Goal: Information Seeking & Learning: Learn about a topic

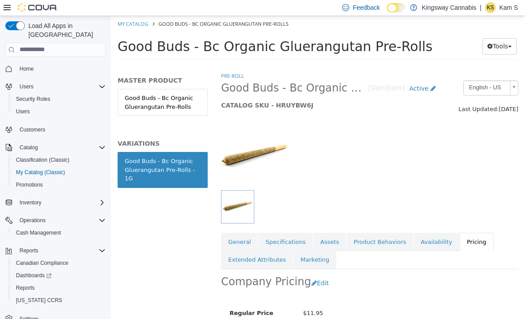
scroll to position [99, 0]
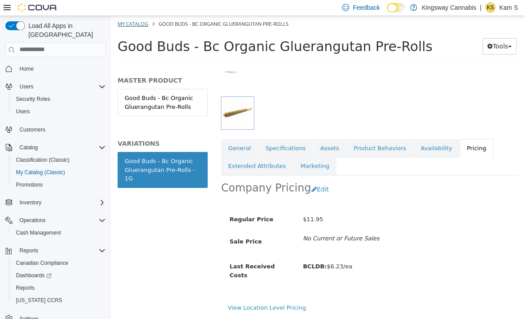
click at [142, 26] on link "My Catalog" at bounding box center [133, 23] width 31 height 7
select select "**********"
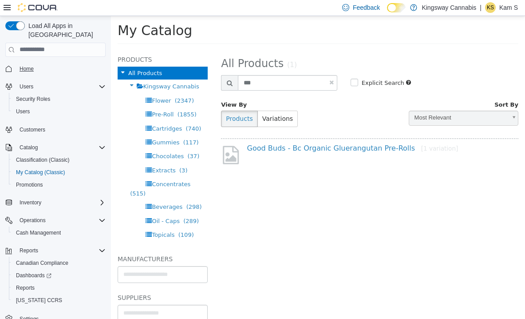
click at [29, 65] on span "Home" at bounding box center [27, 68] width 14 height 7
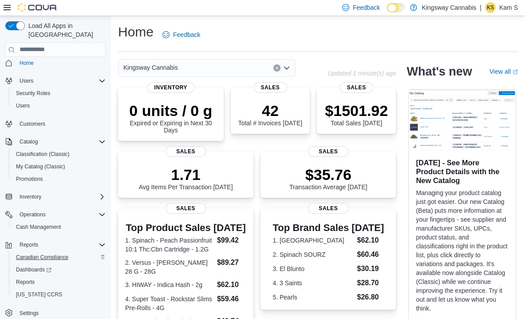
scroll to position [6, 0]
click at [28, 278] on span "Reports" at bounding box center [25, 281] width 19 height 7
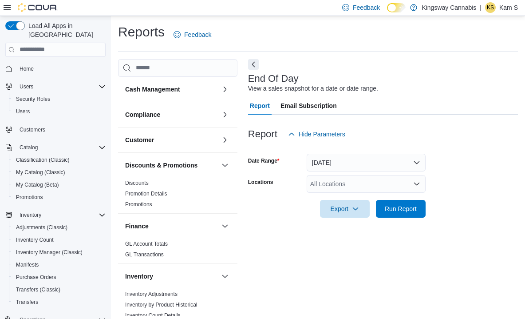
scroll to position [4, 0]
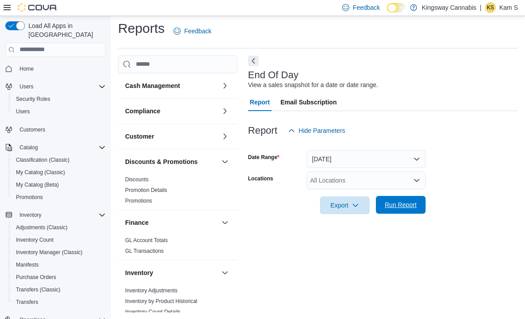
click at [392, 202] on span "Run Report" at bounding box center [401, 204] width 32 height 9
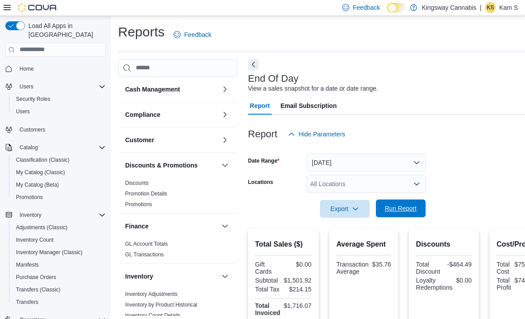
click at [403, 206] on span "Run Report" at bounding box center [401, 208] width 32 height 9
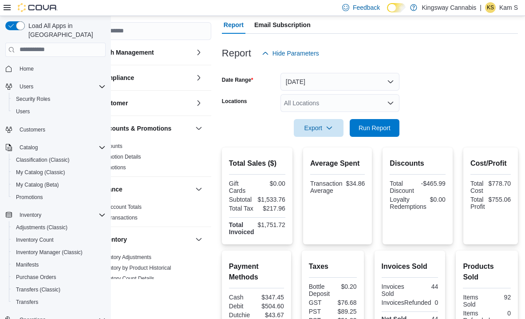
scroll to position [81, 26]
click at [379, 125] on span "Run Report" at bounding box center [375, 127] width 32 height 9
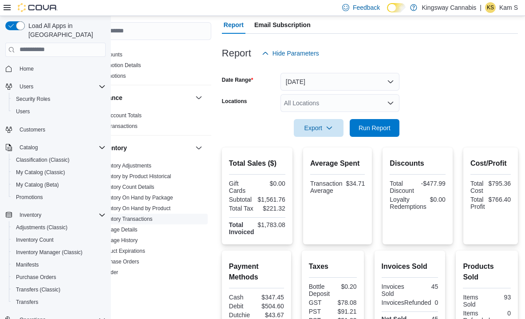
click at [192, 222] on span "Inventory Transactions" at bounding box center [151, 218] width 112 height 11
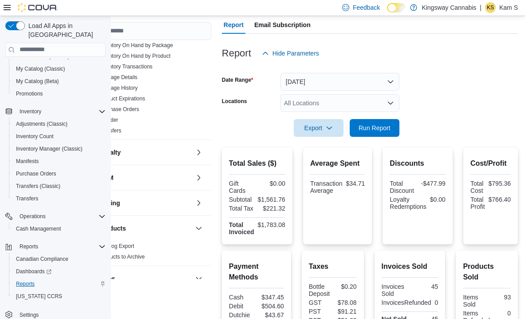
scroll to position [104, 0]
click at [27, 280] on span "Reports" at bounding box center [25, 283] width 19 height 7
click at [168, 32] on input "search" at bounding box center [151, 31] width 119 height 18
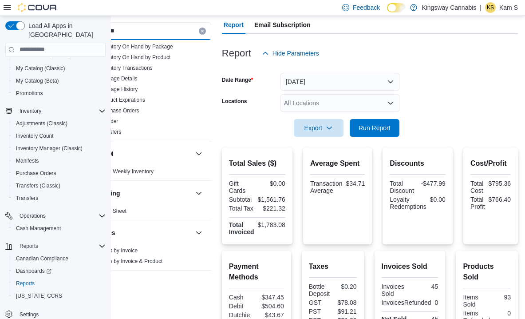
scroll to position [0, 0]
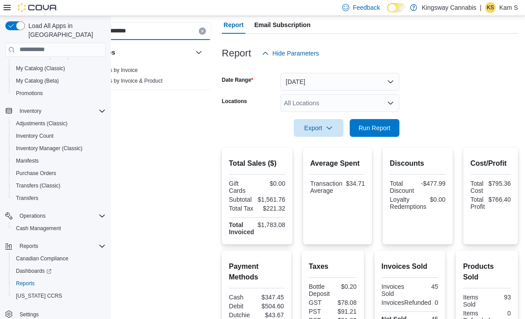
type input "*******"
click at [132, 71] on link "Sales by Invoice" at bounding box center [118, 70] width 39 height 6
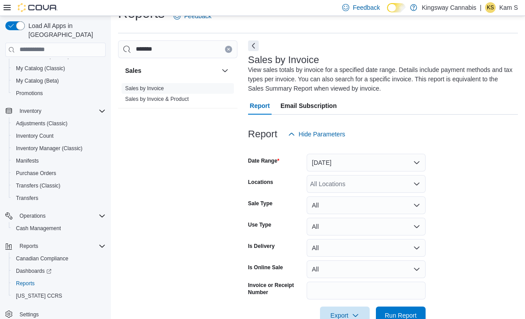
scroll to position [39, 0]
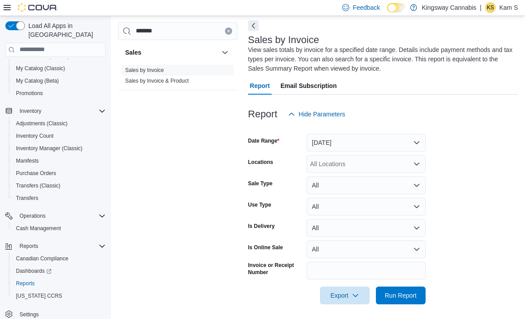
click at [422, 142] on button "Yesterday" at bounding box center [366, 143] width 119 height 18
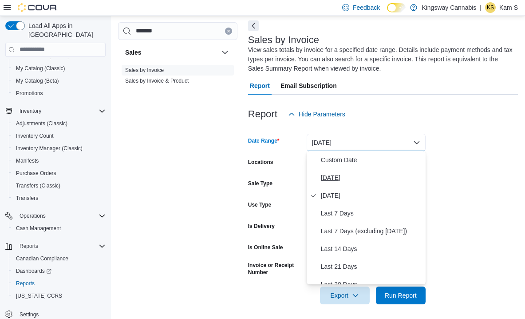
click at [362, 181] on span "Today" at bounding box center [371, 177] width 101 height 11
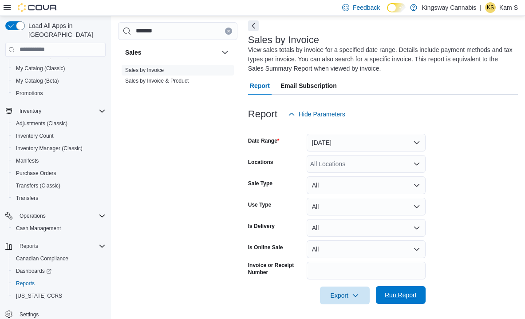
click at [395, 295] on span "Run Report" at bounding box center [401, 294] width 32 height 9
click at [396, 296] on span "Run Report" at bounding box center [401, 294] width 32 height 9
click at [393, 294] on span "Run Report" at bounding box center [401, 294] width 32 height 9
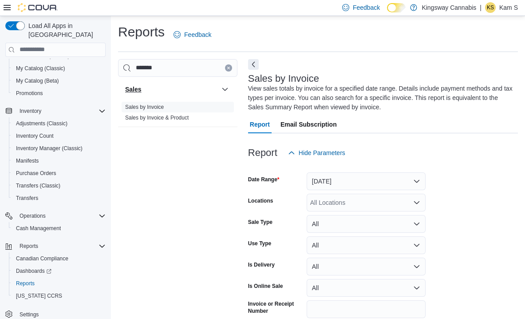
click at [135, 91] on h3 "Sales" at bounding box center [133, 89] width 16 height 9
click at [362, 178] on button "Today" at bounding box center [366, 181] width 119 height 18
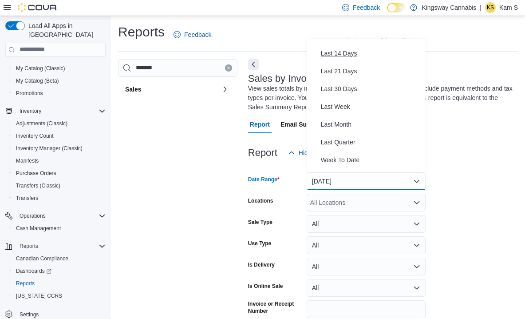
scroll to position [96, 0]
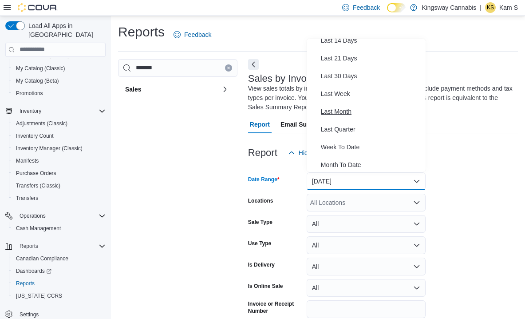
click at [350, 115] on span "Last Month" at bounding box center [371, 111] width 101 height 11
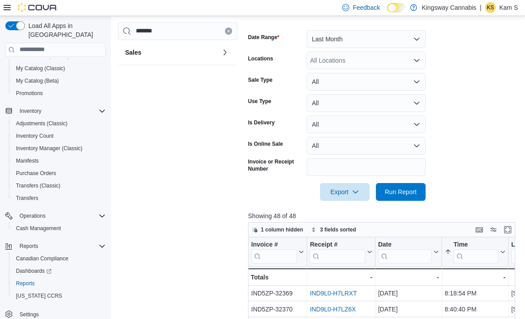
scroll to position [150, 0]
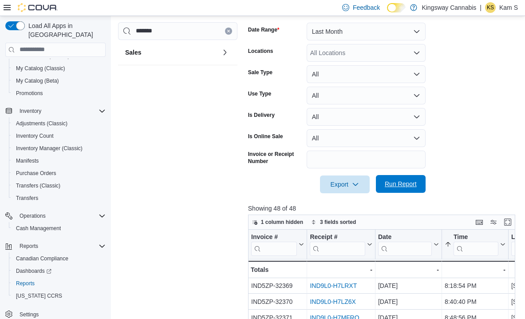
click at [408, 186] on span "Run Report" at bounding box center [401, 183] width 32 height 9
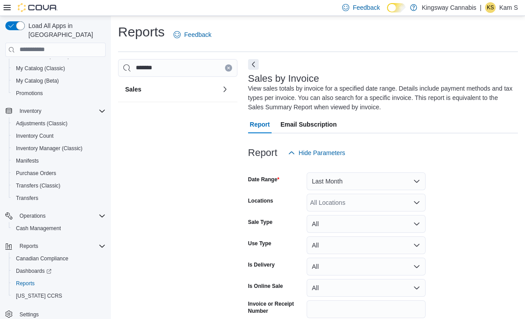
click at [418, 182] on button "Last Month" at bounding box center [366, 181] width 119 height 18
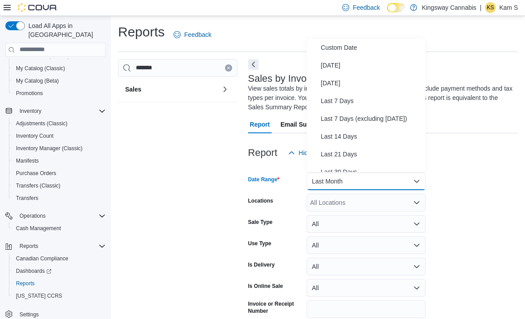
scroll to position [102, 0]
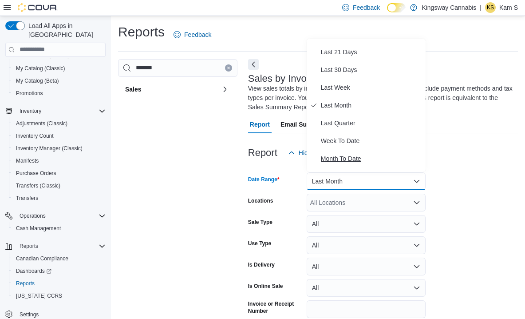
click at [352, 156] on span "Month To Date" at bounding box center [371, 158] width 101 height 11
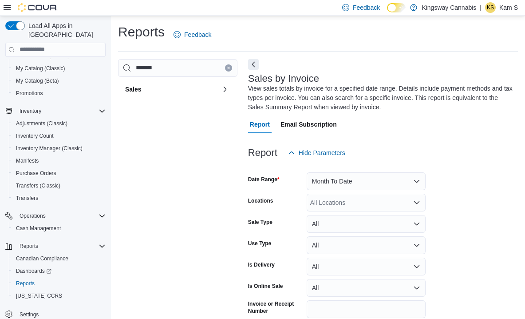
click at [465, 168] on div at bounding box center [383, 167] width 270 height 11
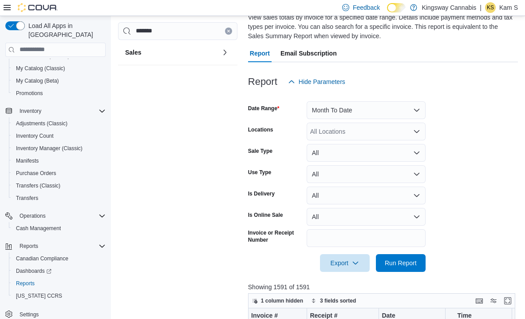
scroll to position [72, 0]
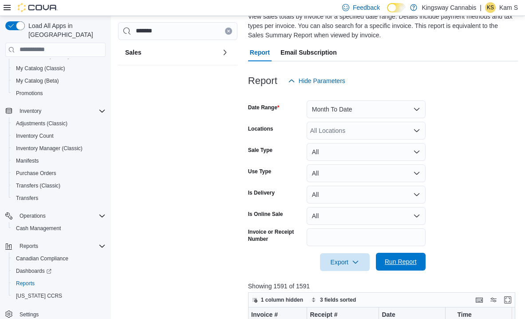
click at [412, 265] on span "Run Report" at bounding box center [401, 261] width 32 height 9
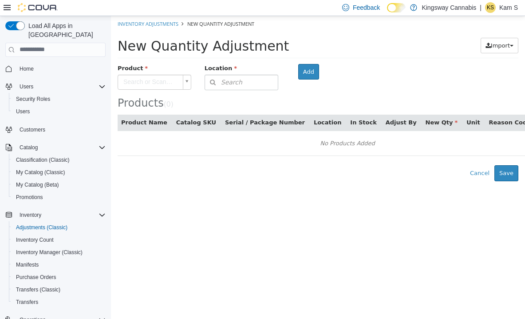
scroll to position [18, 0]
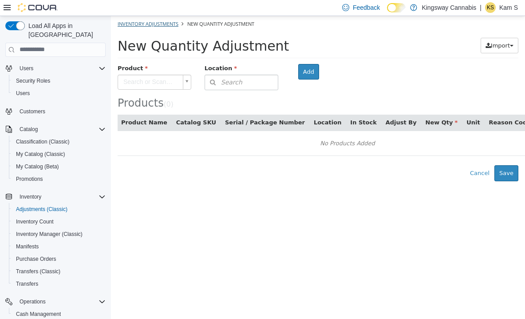
click at [149, 24] on link "Inventory Adjustments" at bounding box center [148, 23] width 61 height 7
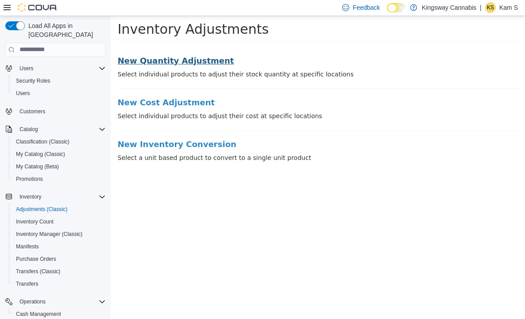
click at [150, 62] on h3 "New Quantity Adjustment" at bounding box center [318, 60] width 401 height 9
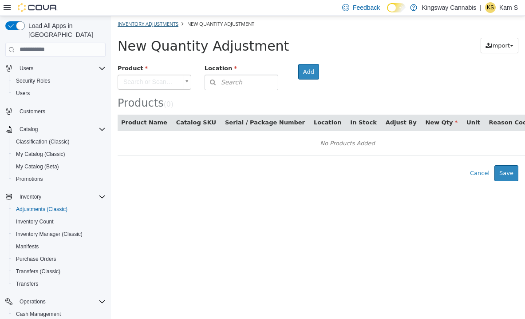
click at [154, 24] on link "Inventory Adjustments" at bounding box center [148, 23] width 61 height 7
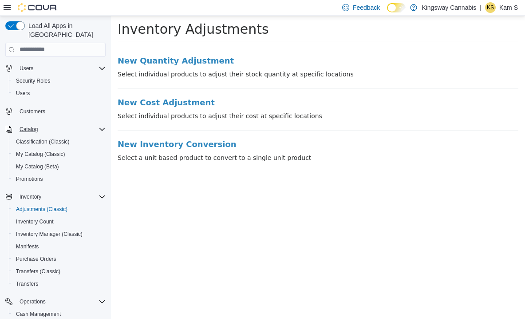
click at [32, 124] on span "Catalog" at bounding box center [29, 129] width 18 height 11
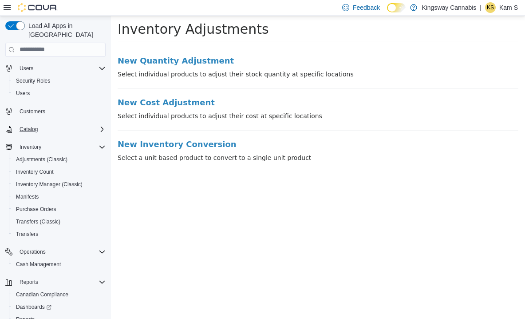
click at [33, 126] on span "Catalog" at bounding box center [29, 129] width 18 height 7
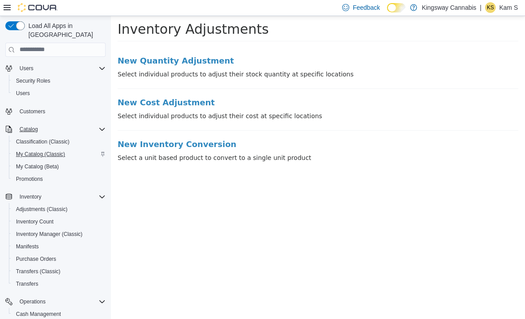
click at [36, 150] on span "My Catalog (Classic)" at bounding box center [40, 153] width 49 height 7
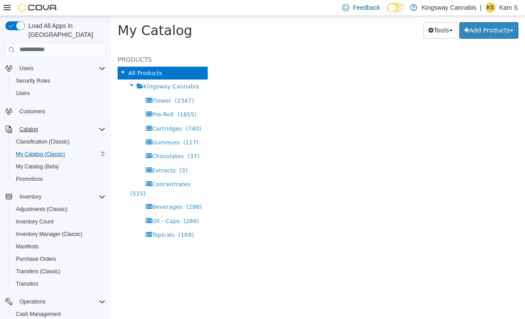
select select "**********"
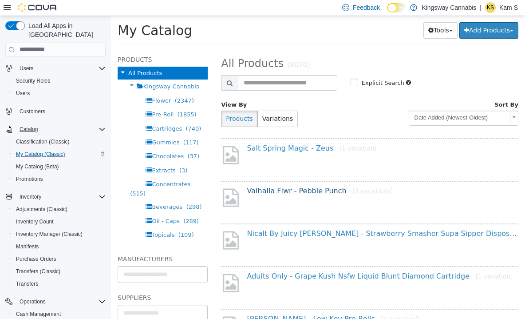
click at [295, 190] on link "Valhalla Flwr - Pebble Punch [2 variations]" at bounding box center [320, 190] width 146 height 8
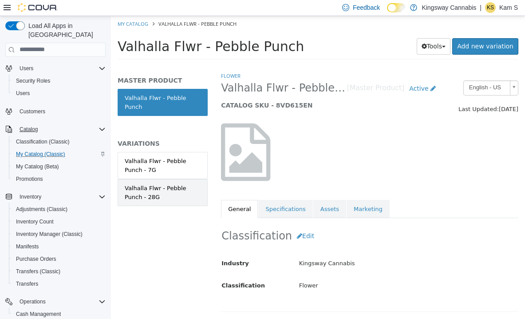
click at [173, 186] on div "Valhalla Flwr - Pebble Punch - 28G" at bounding box center [163, 191] width 76 height 17
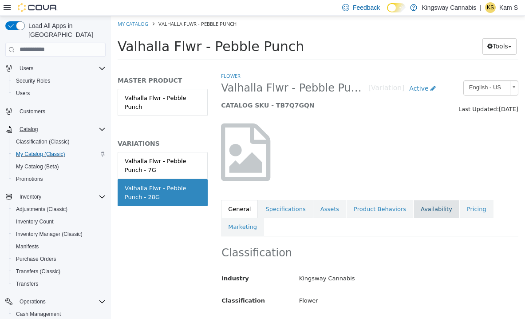
click at [434, 207] on link "Availability" at bounding box center [437, 208] width 46 height 19
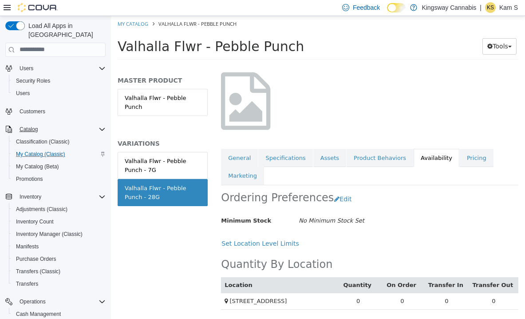
scroll to position [61, 0]
click at [473, 152] on link "Pricing" at bounding box center [477, 157] width 34 height 19
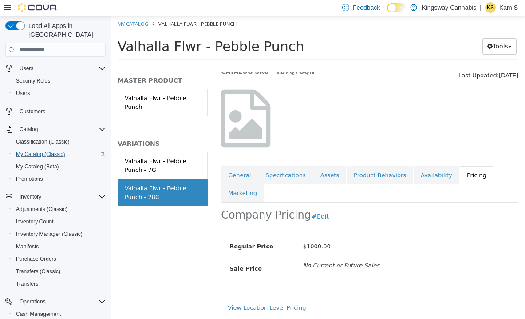
scroll to position [44, 0]
